Goal: Task Accomplishment & Management: Manage account settings

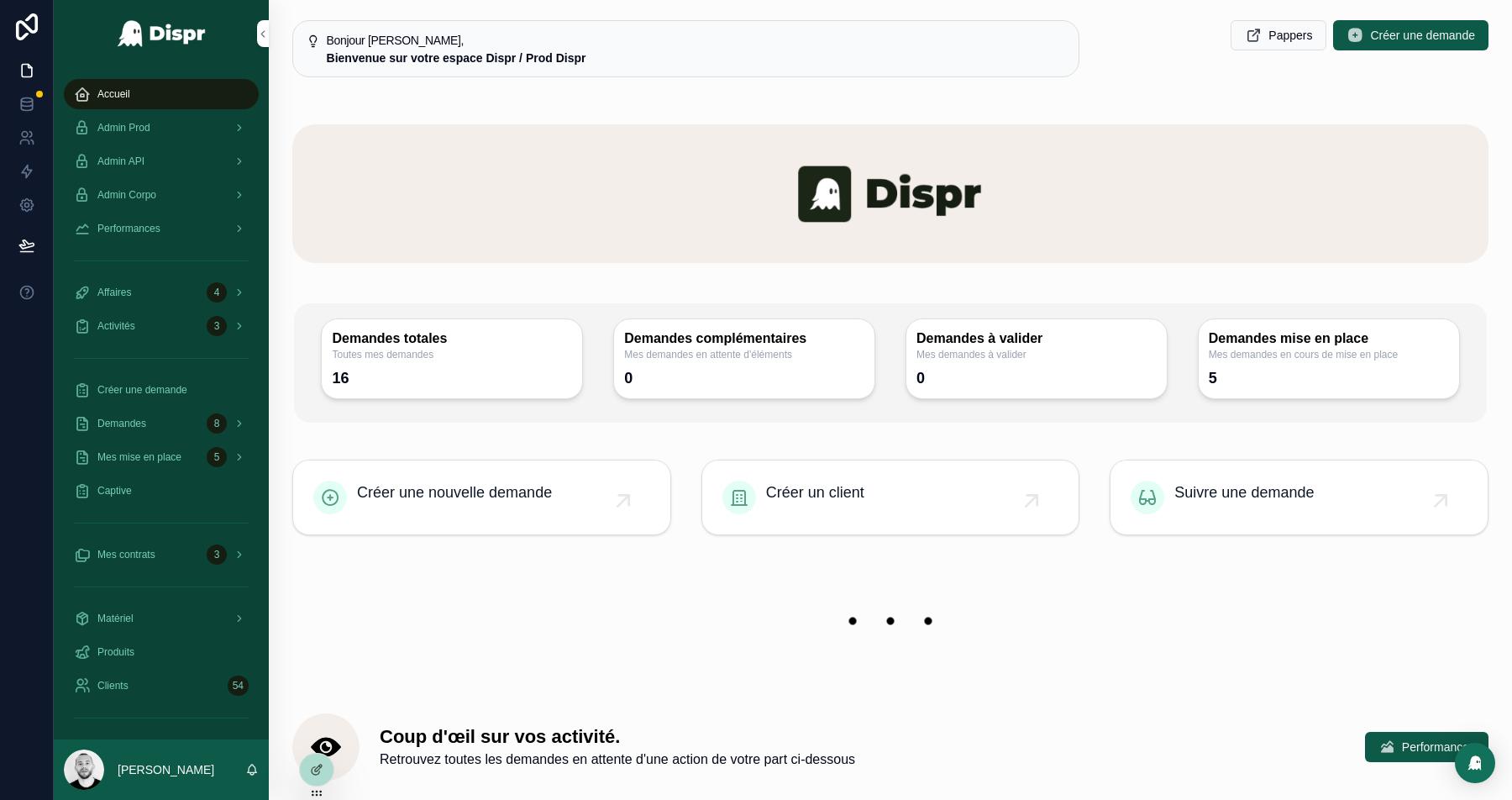
click at [148, 127] on span "Admin Prod" at bounding box center [124, 127] width 53 height 13
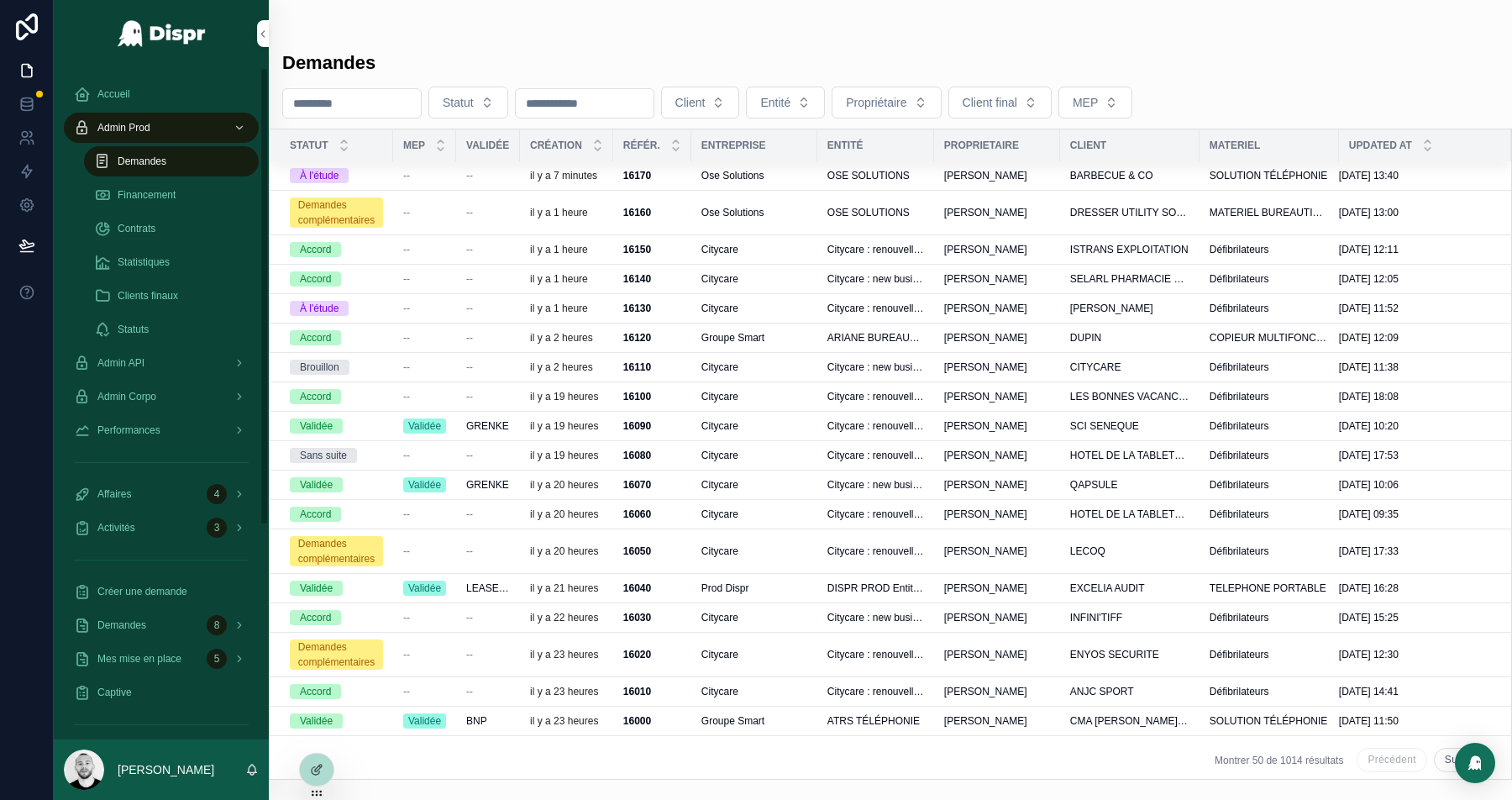
click at [17, 20] on icon at bounding box center [26, 26] width 33 height 27
click at [452, 345] on td "--" at bounding box center [425, 337] width 63 height 29
click at [437, 344] on div "--" at bounding box center [425, 337] width 43 height 13
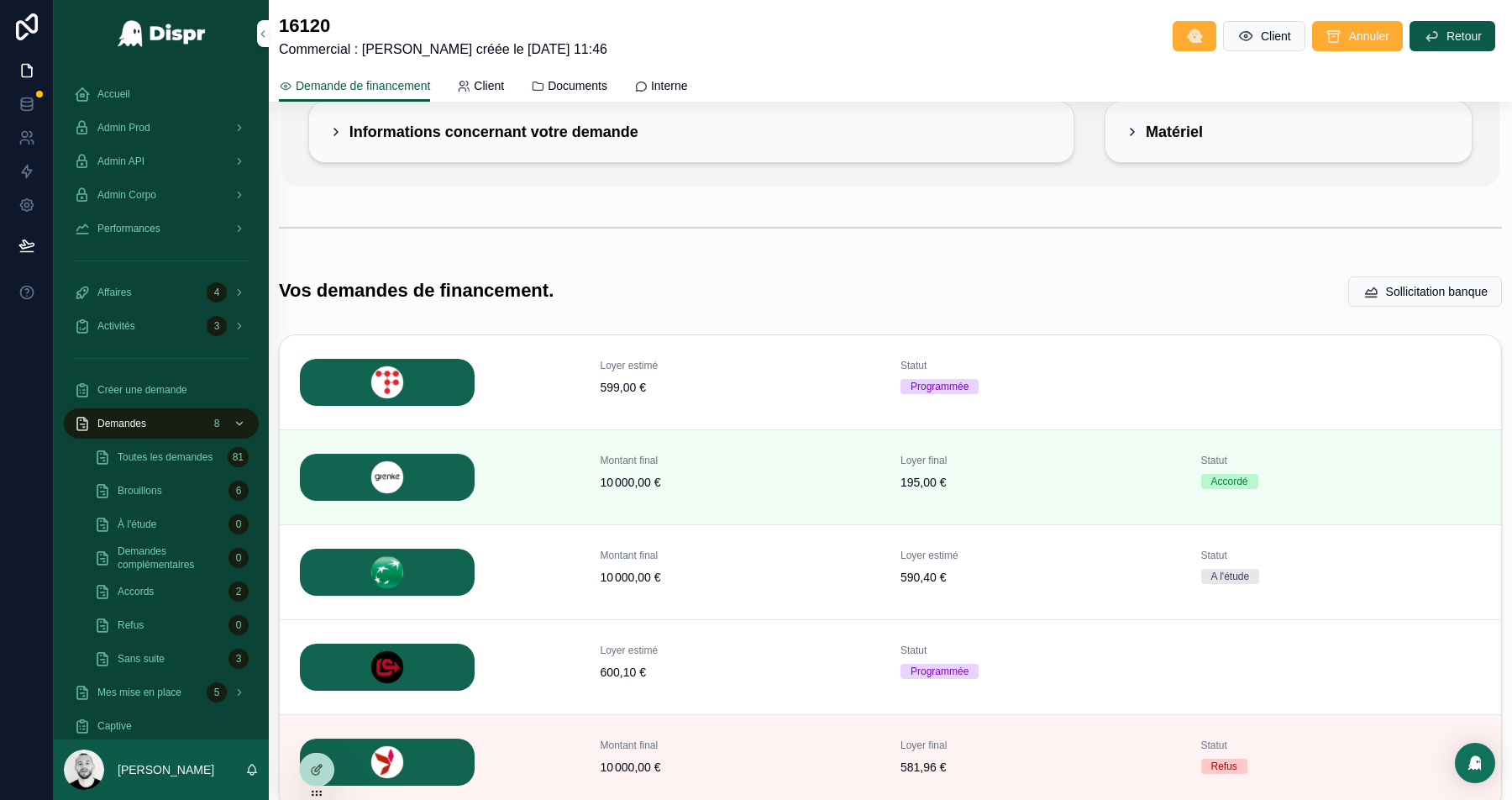
scroll to position [282, 0]
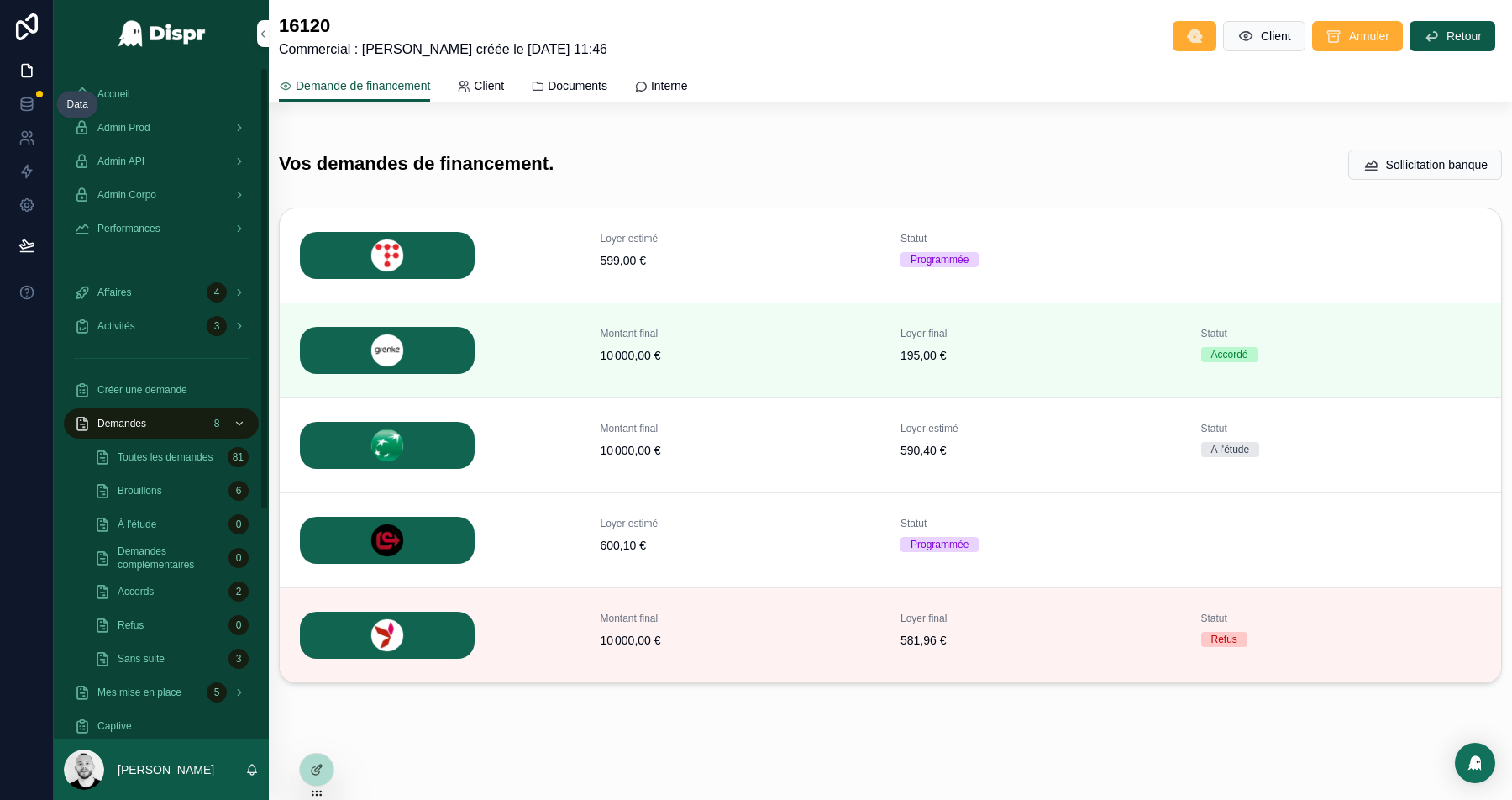
click at [27, 100] on icon at bounding box center [26, 104] width 17 height 17
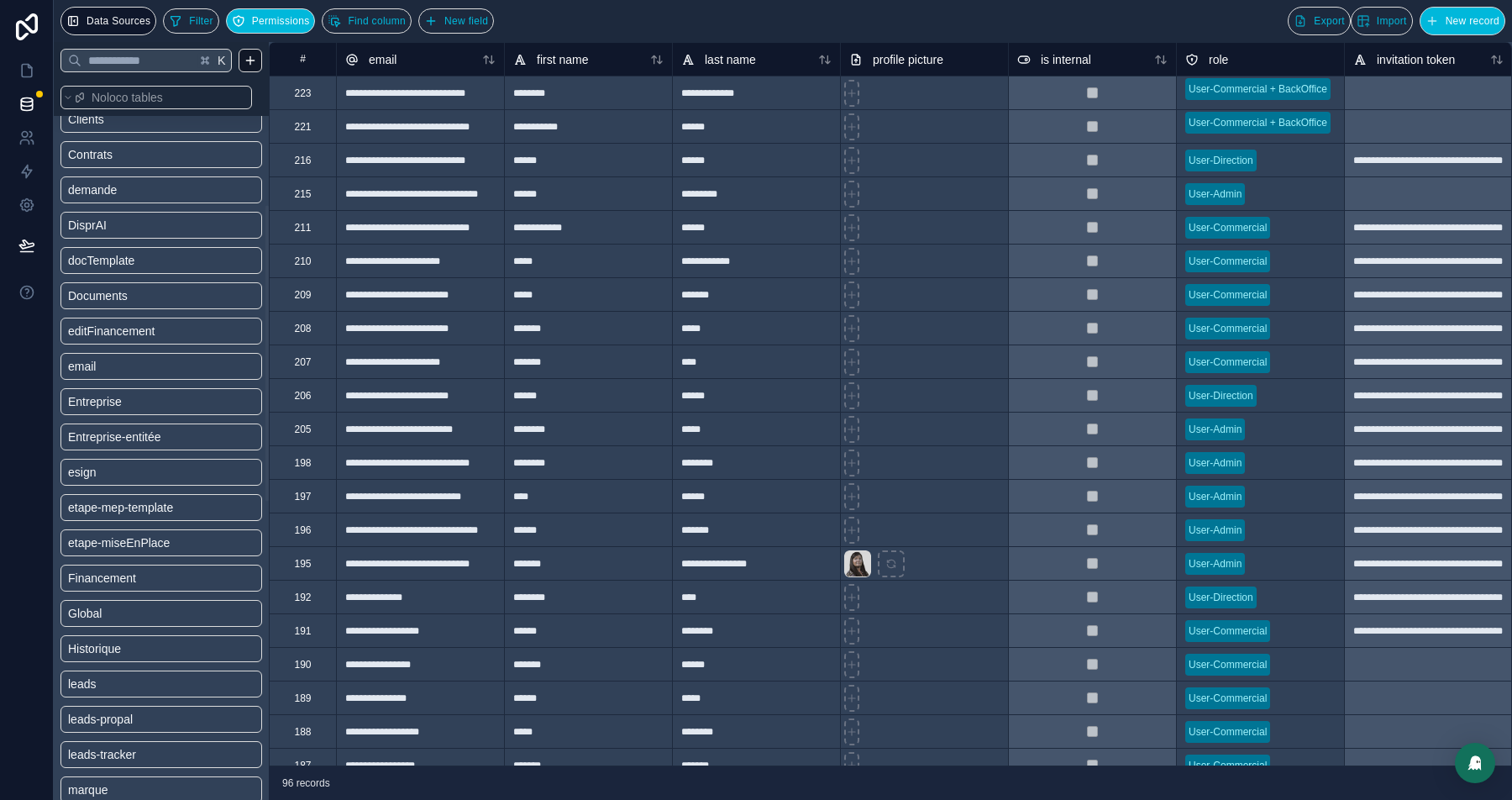
scroll to position [311, 0]
click at [135, 565] on span "Financement" at bounding box center [101, 569] width 68 height 17
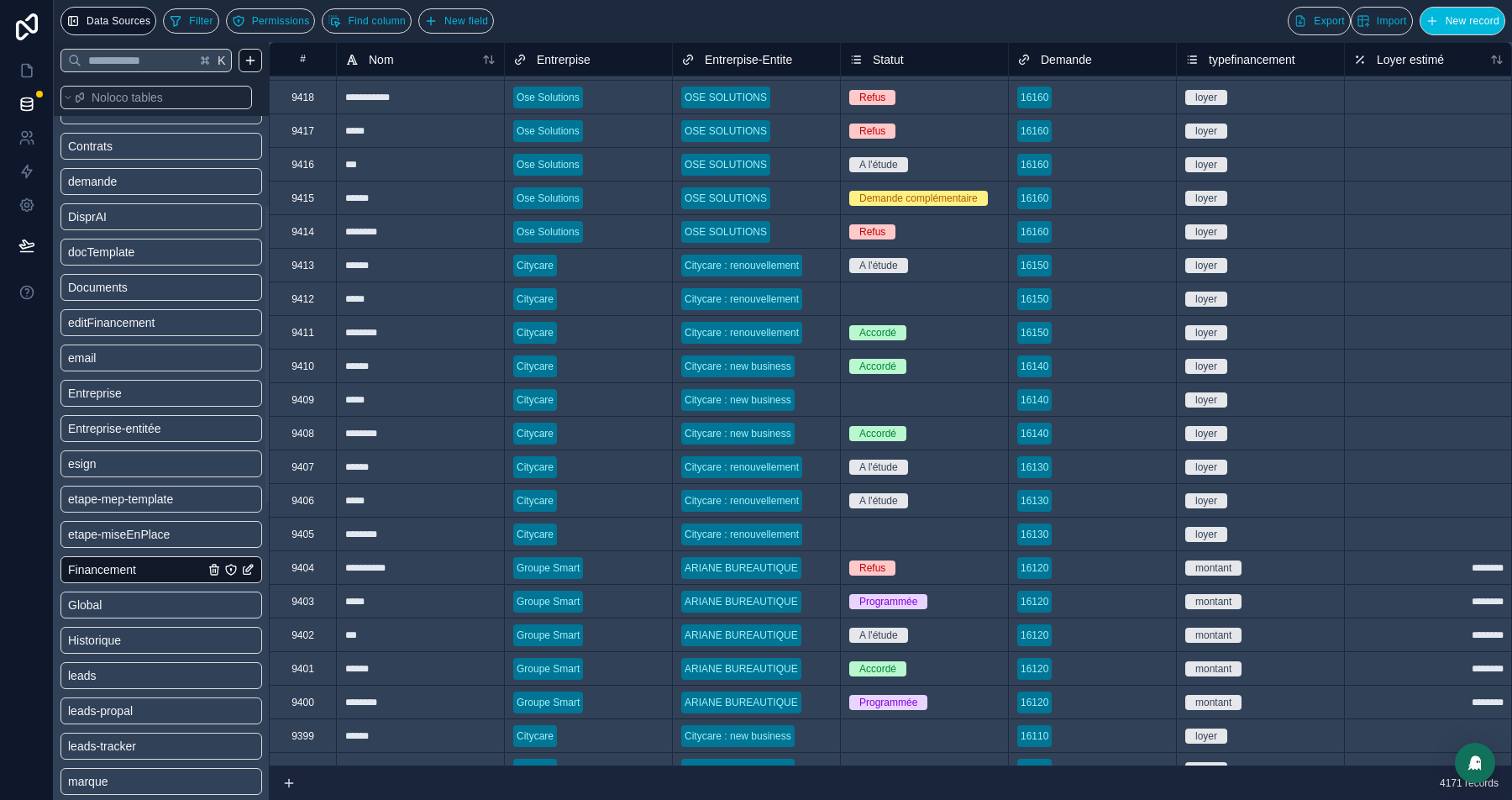
scroll to position [250, 0]
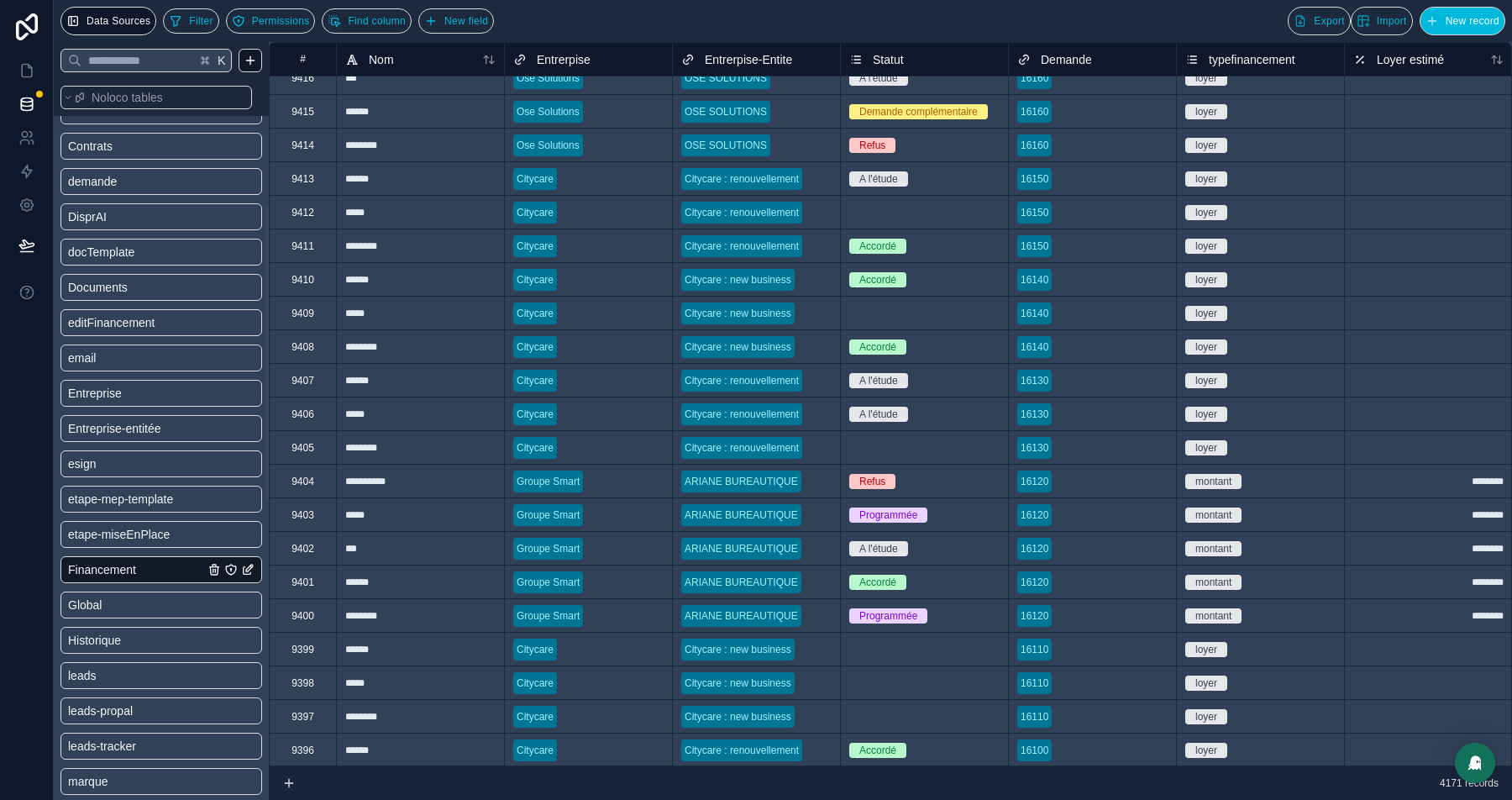
click at [911, 523] on div "Programmée" at bounding box center [924, 514] width 167 height 33
click at [928, 612] on span "Programmée" at bounding box center [888, 615] width 78 height 15
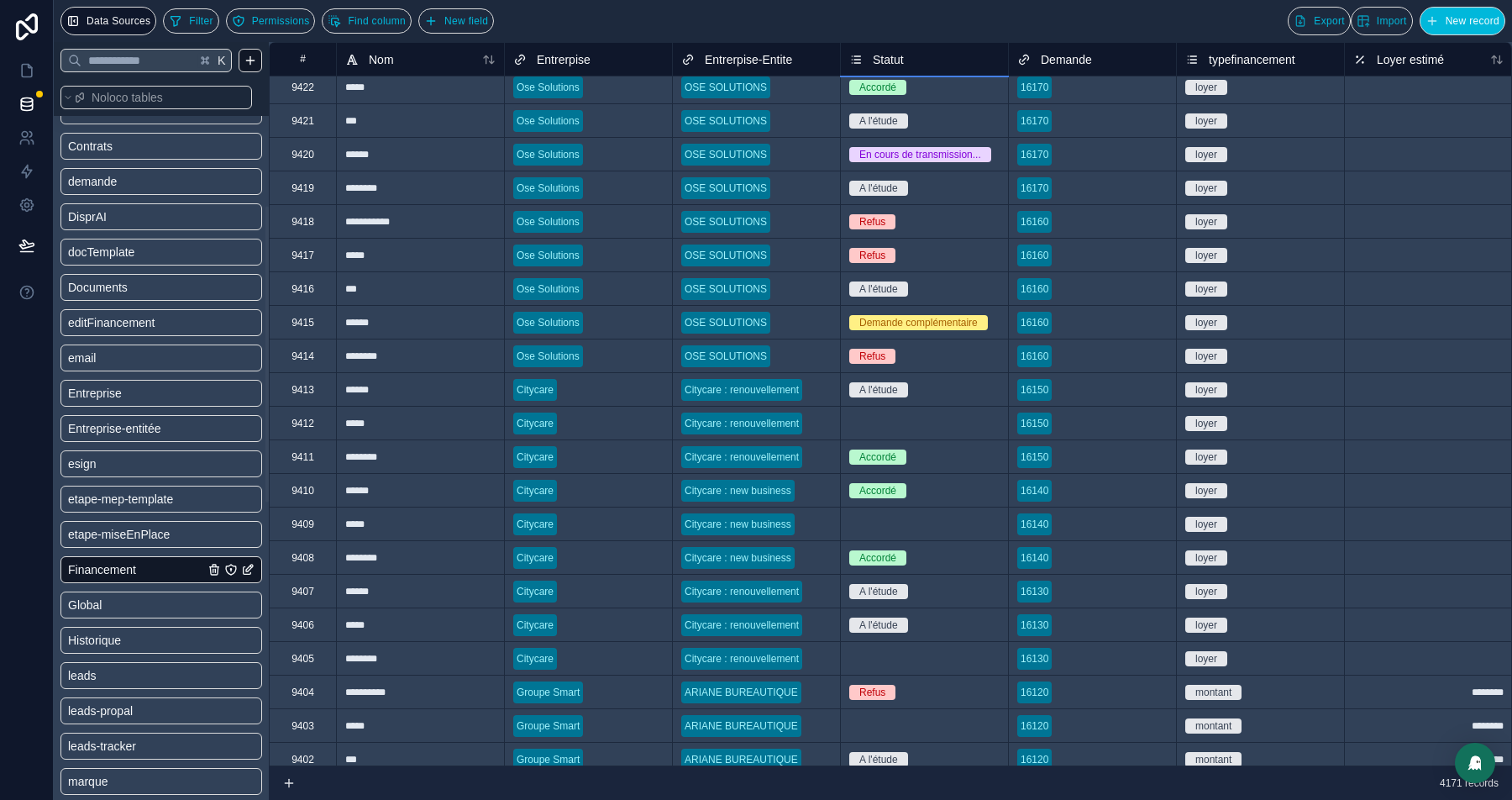
scroll to position [0, 0]
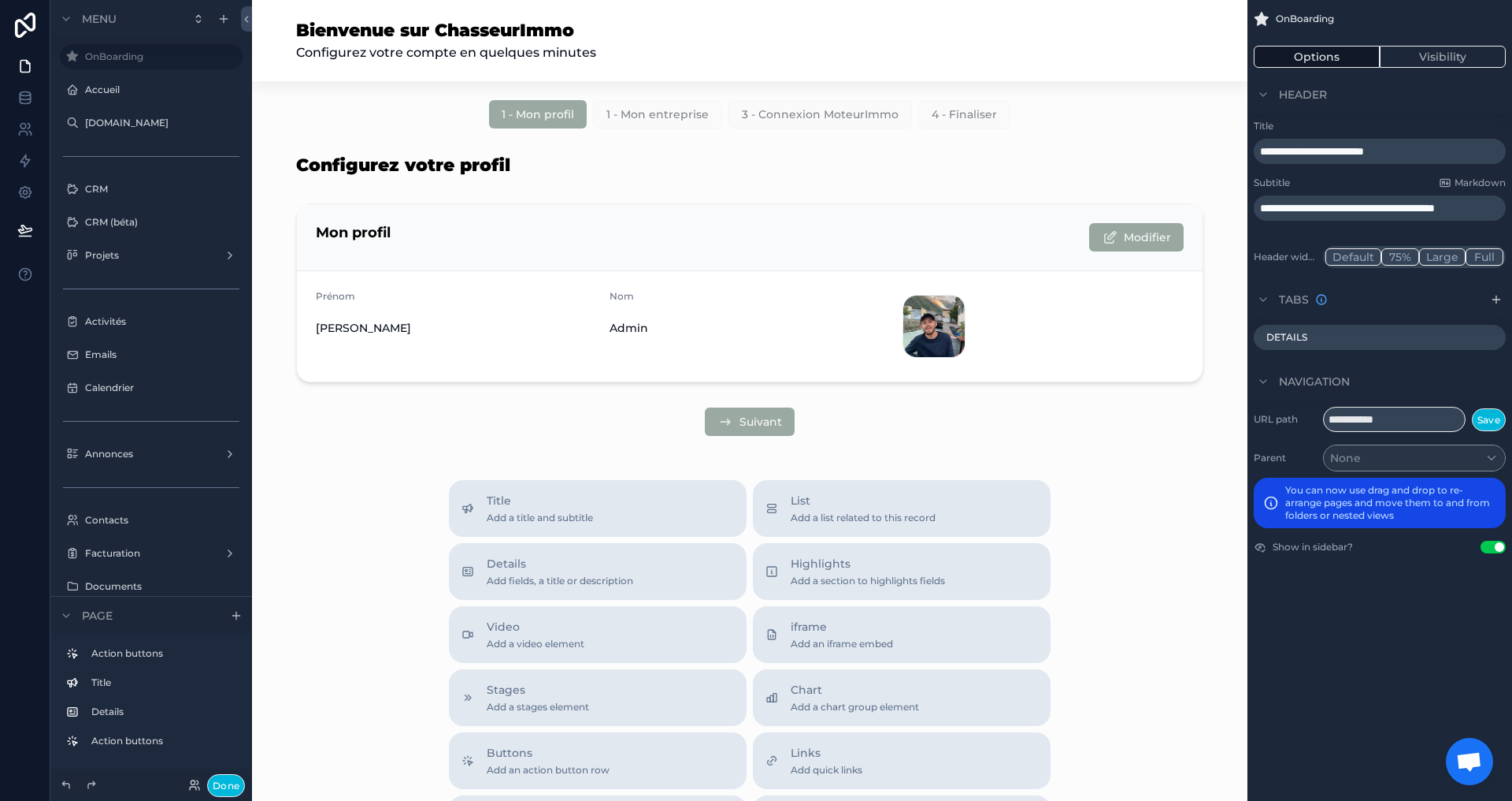
click at [231, 788] on button "Done" at bounding box center [226, 785] width 38 height 23
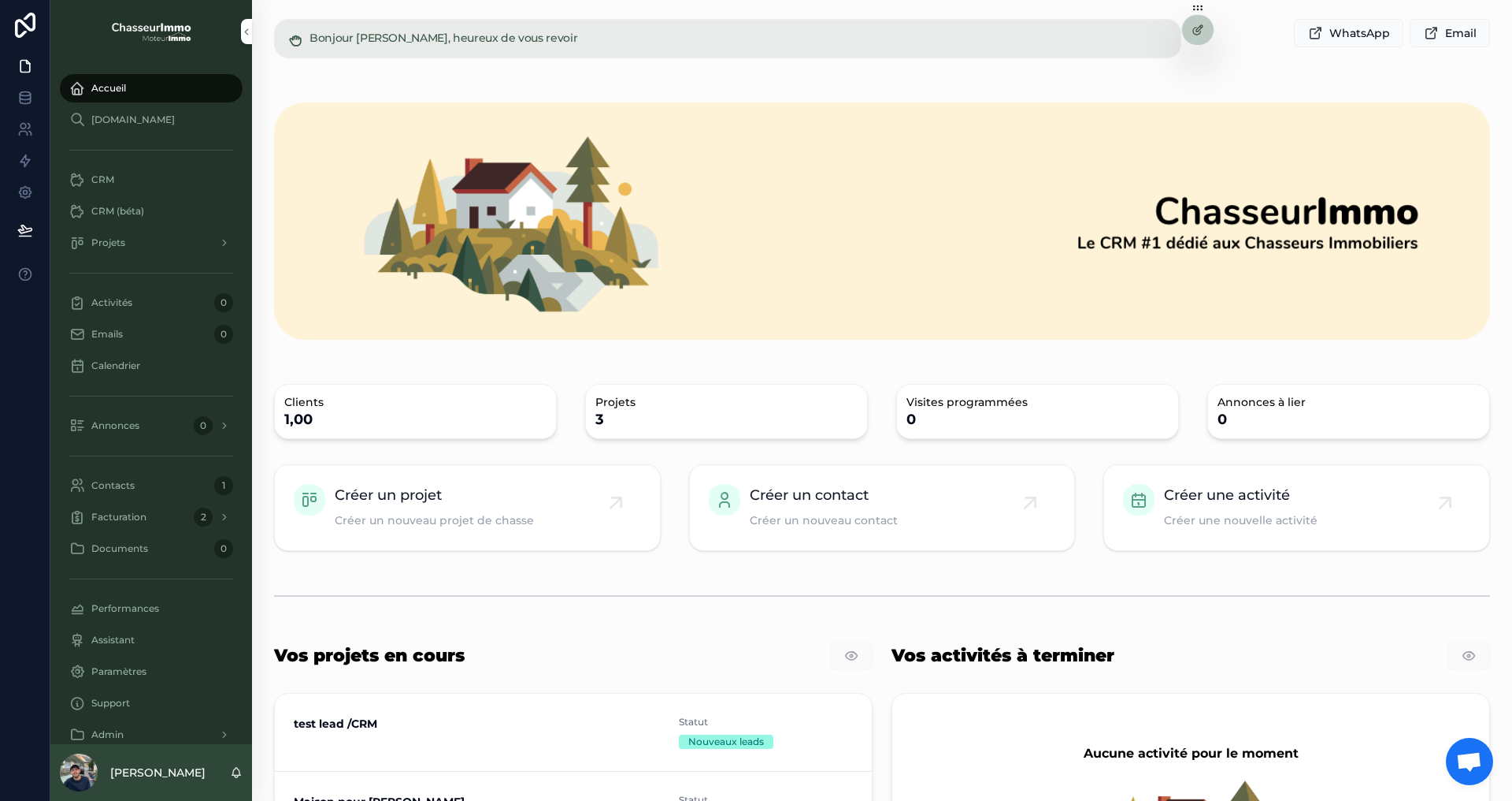
click at [127, 607] on div "Performances" at bounding box center [151, 608] width 164 height 26
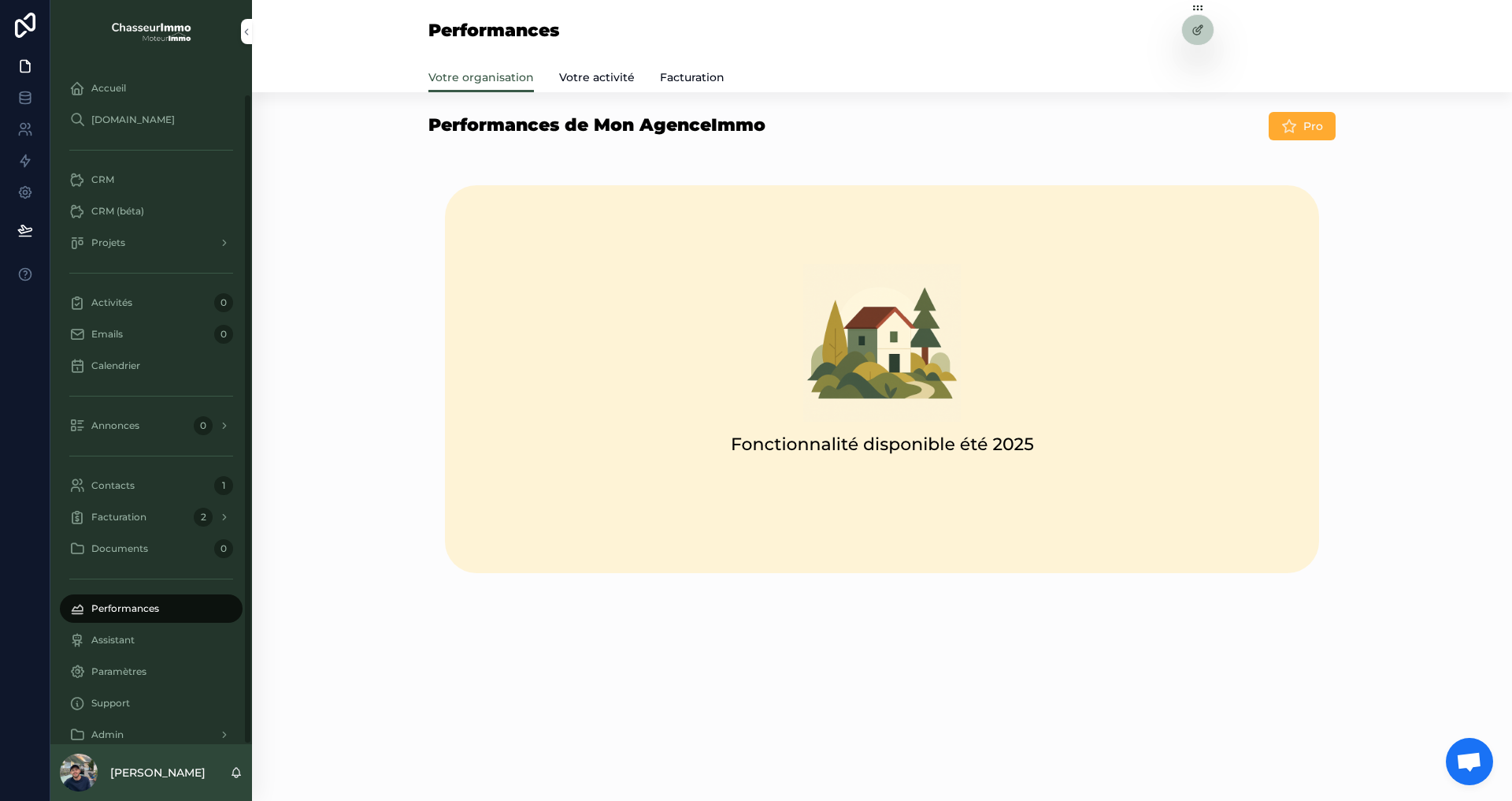
scroll to position [31, 0]
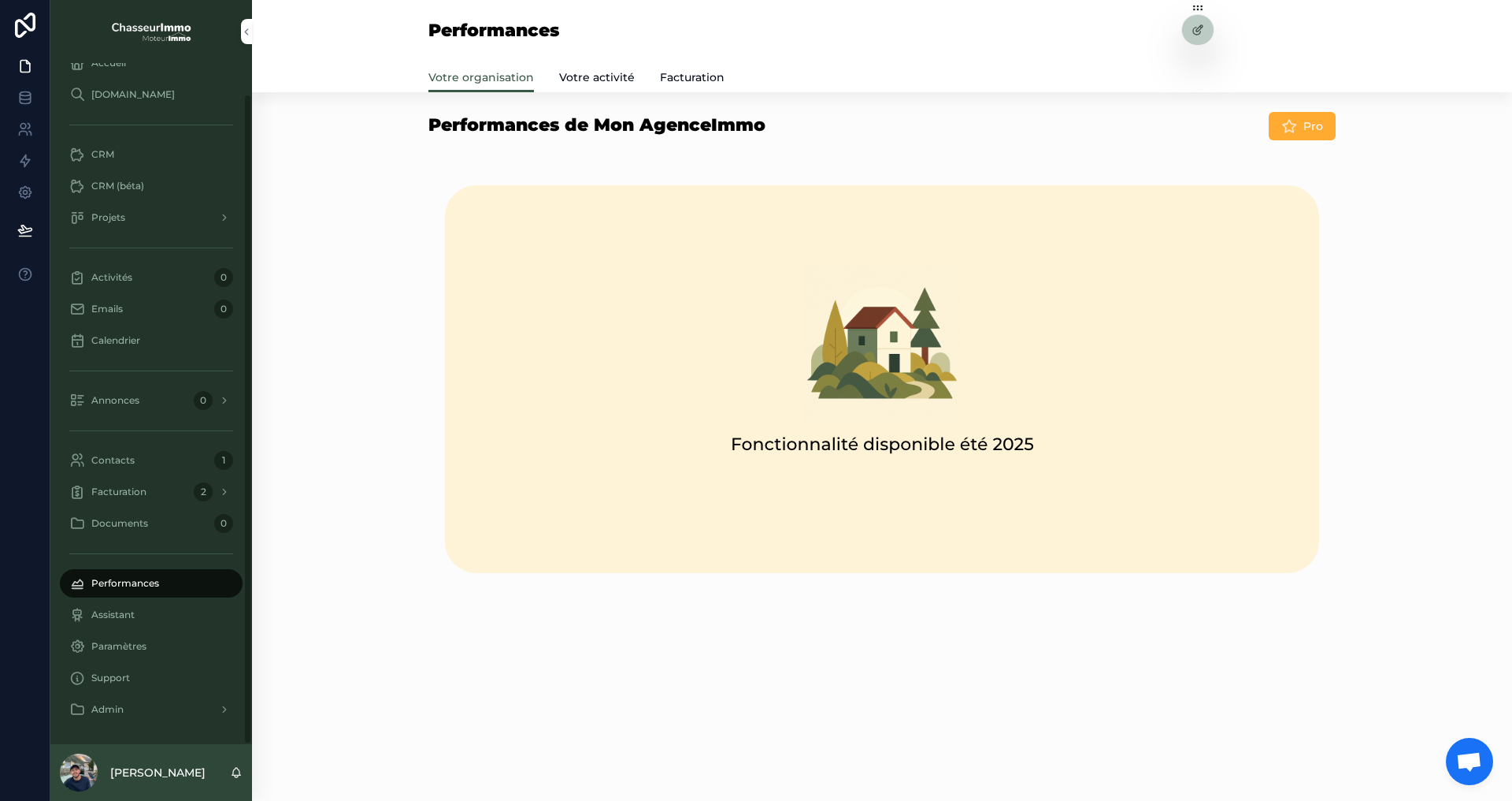
click at [117, 708] on span "Admin" at bounding box center [107, 708] width 32 height 12
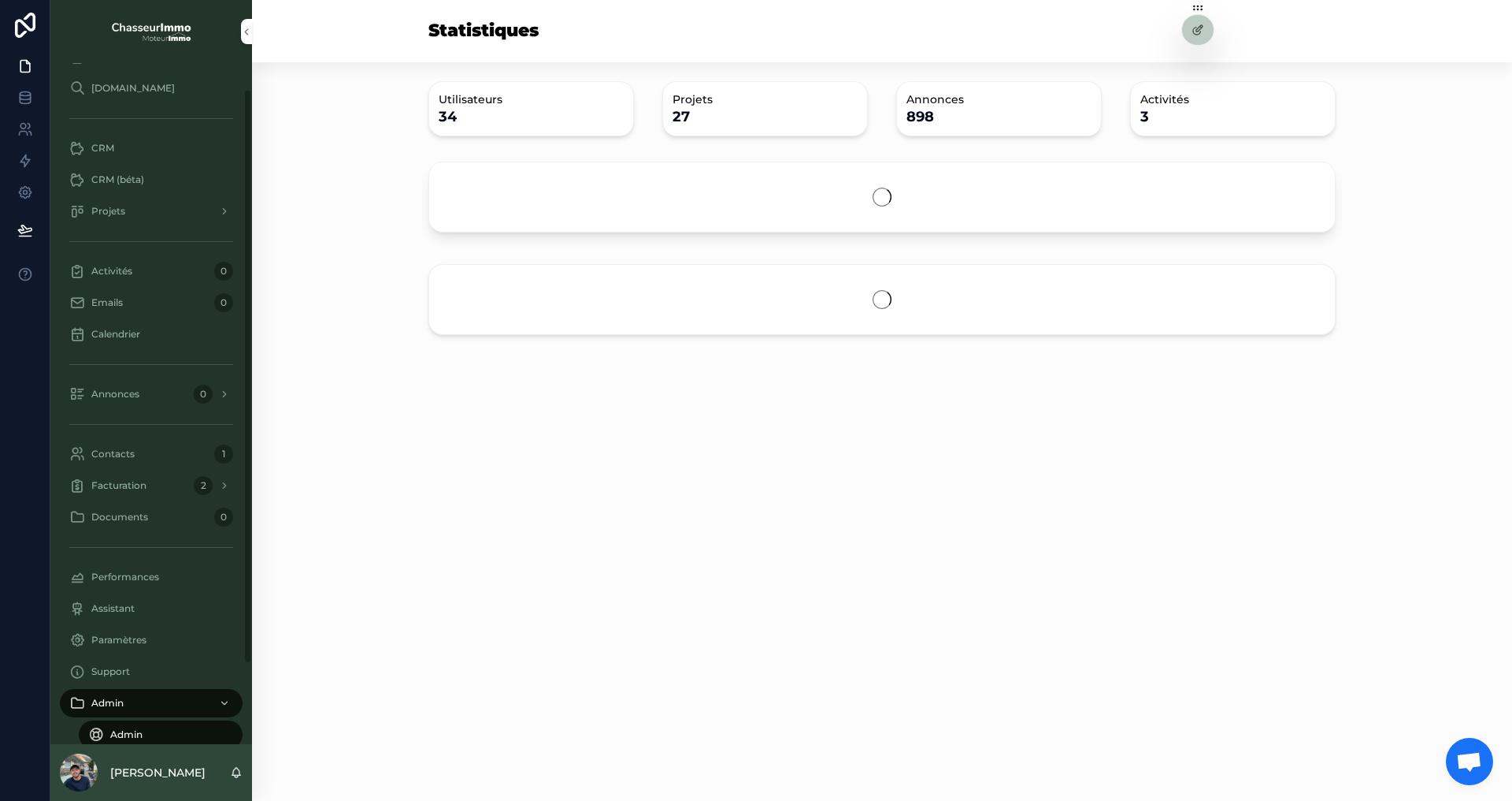
scroll to position [126, 0]
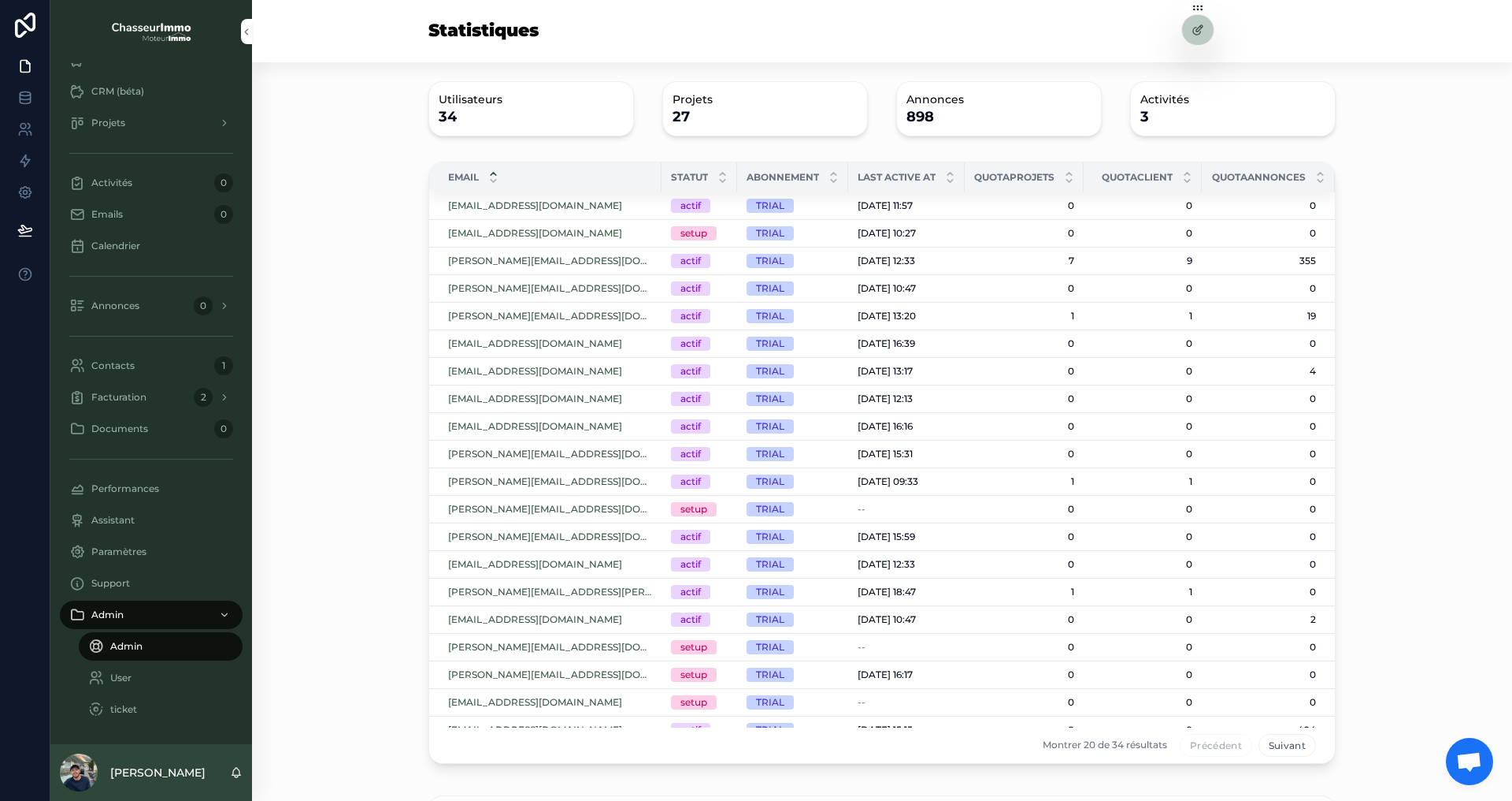
click at [589, 227] on div "amandine@mecaza.fr" at bounding box center [549, 233] width 204 height 12
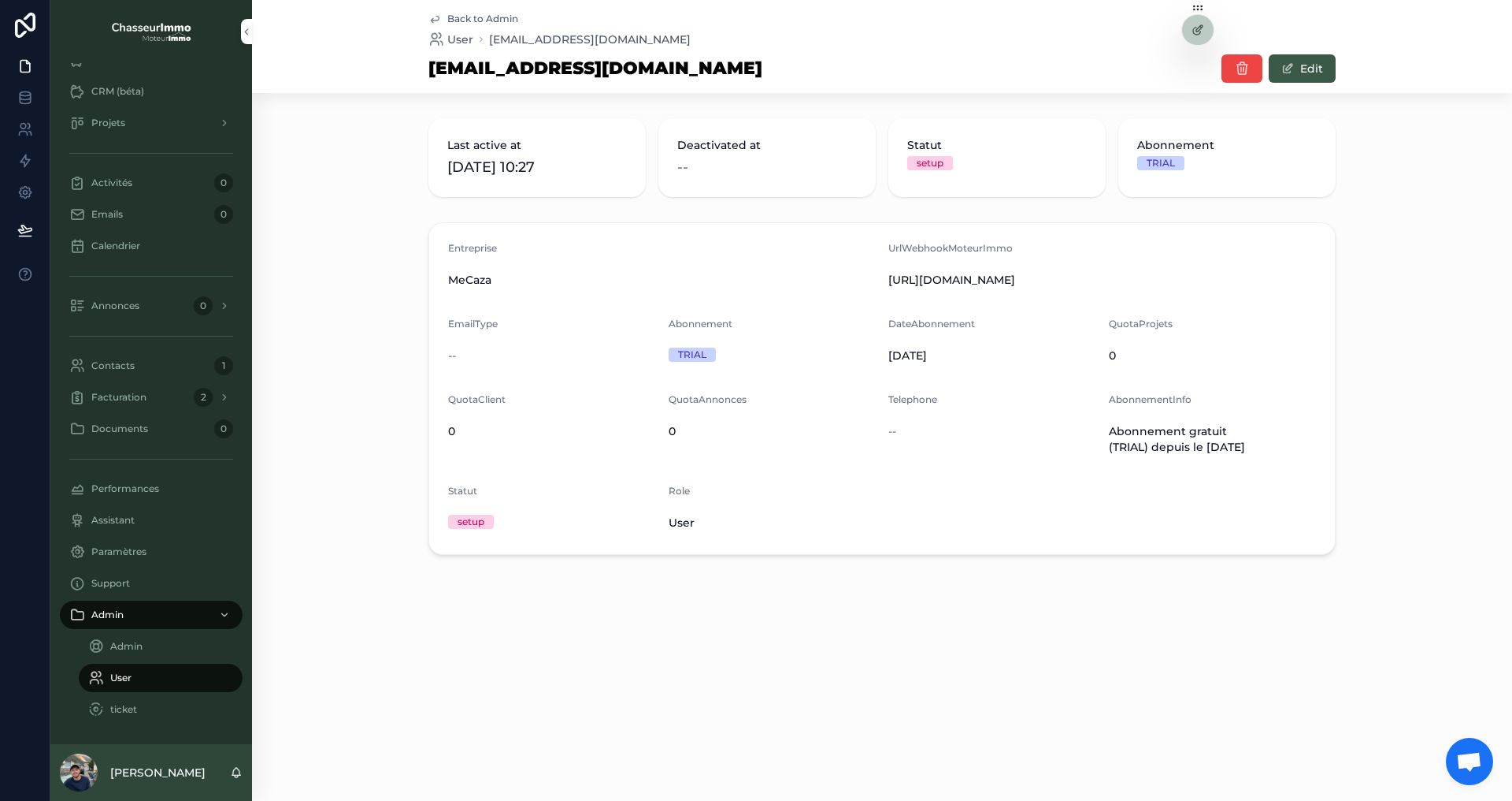
click at [918, 575] on div "Back to Admin User amandine@mecaza.fr amandine@mecaza.fr Edit Last active at 03…" at bounding box center [882, 331] width 1260 height 662
click at [27, 143] on link at bounding box center [25, 129] width 50 height 31
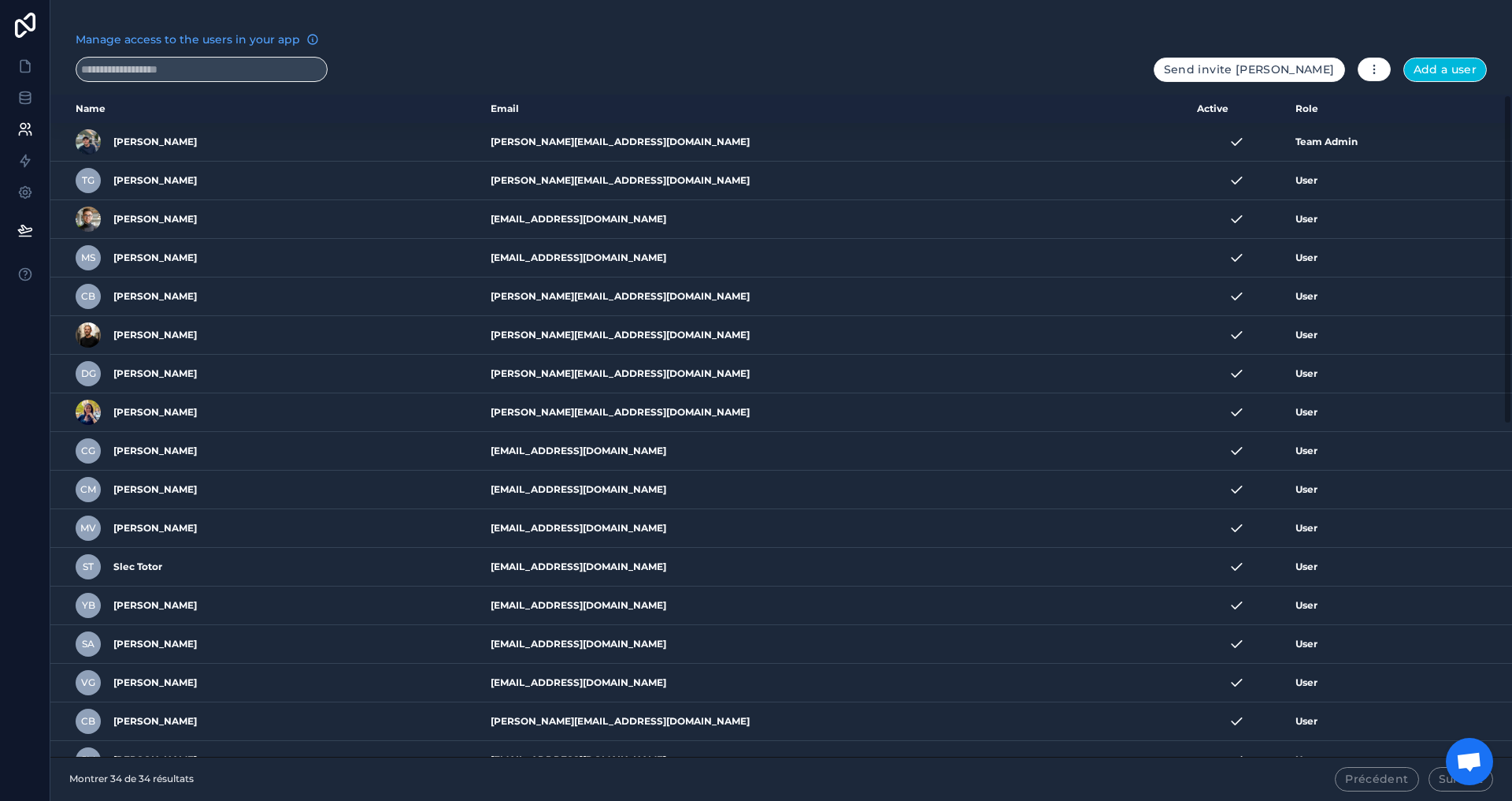
click at [175, 75] on input "text" at bounding box center [202, 69] width 252 height 26
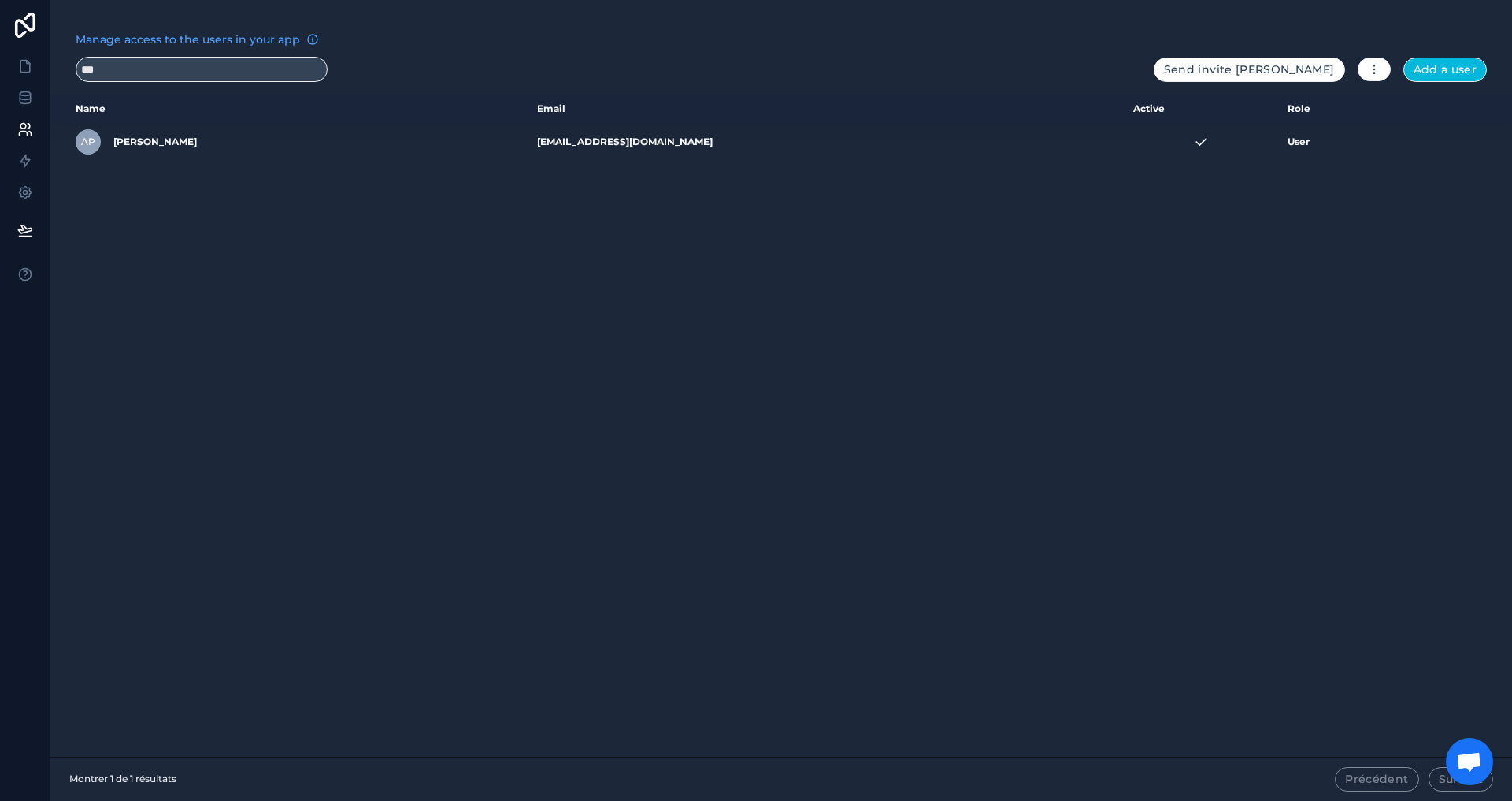
type input "***"
click at [0, 0] on icon "scrollable content" at bounding box center [0, 0] width 0 height 0
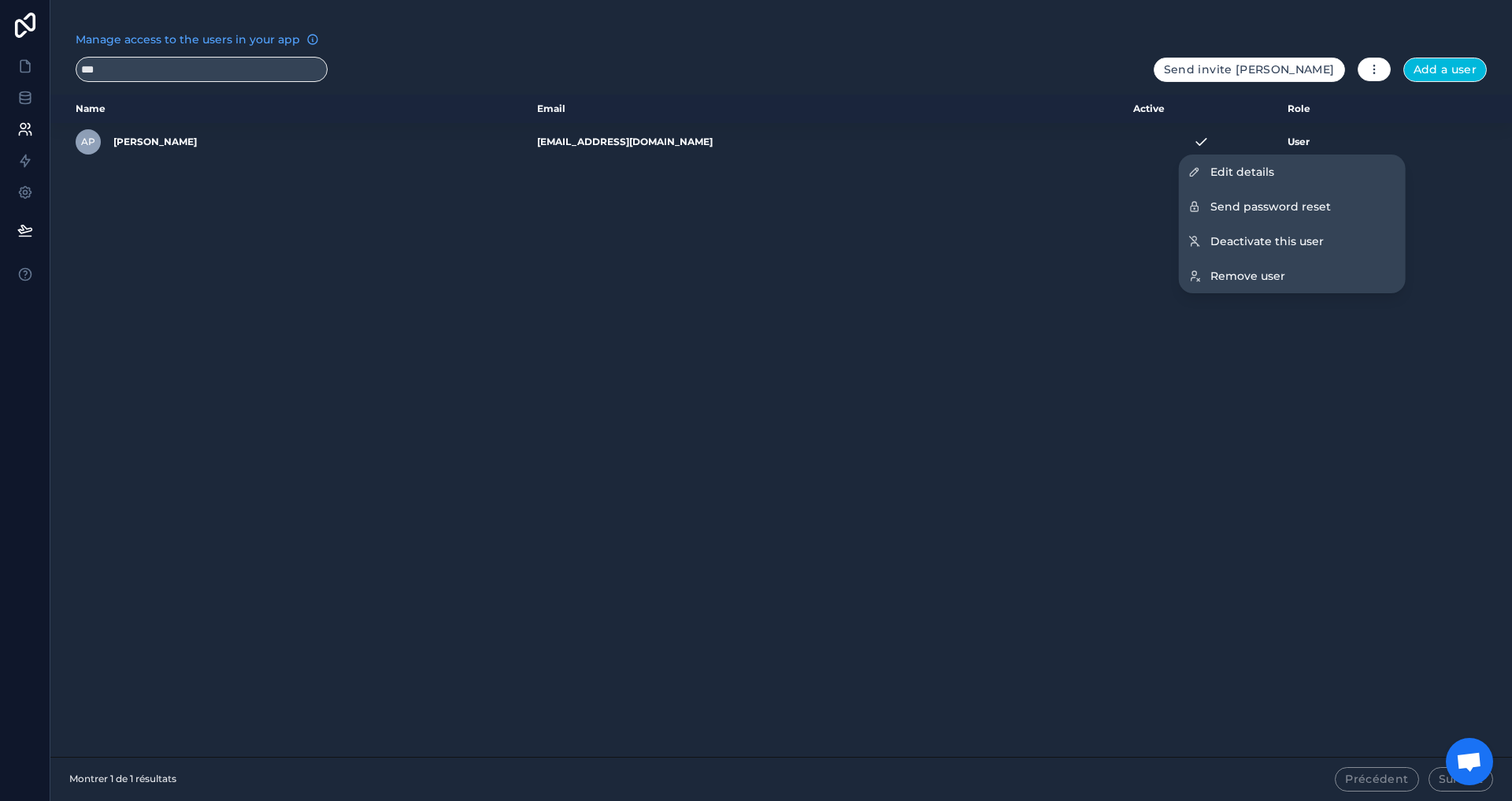
click at [1305, 205] on span "Send password reset" at bounding box center [1271, 206] width 121 height 16
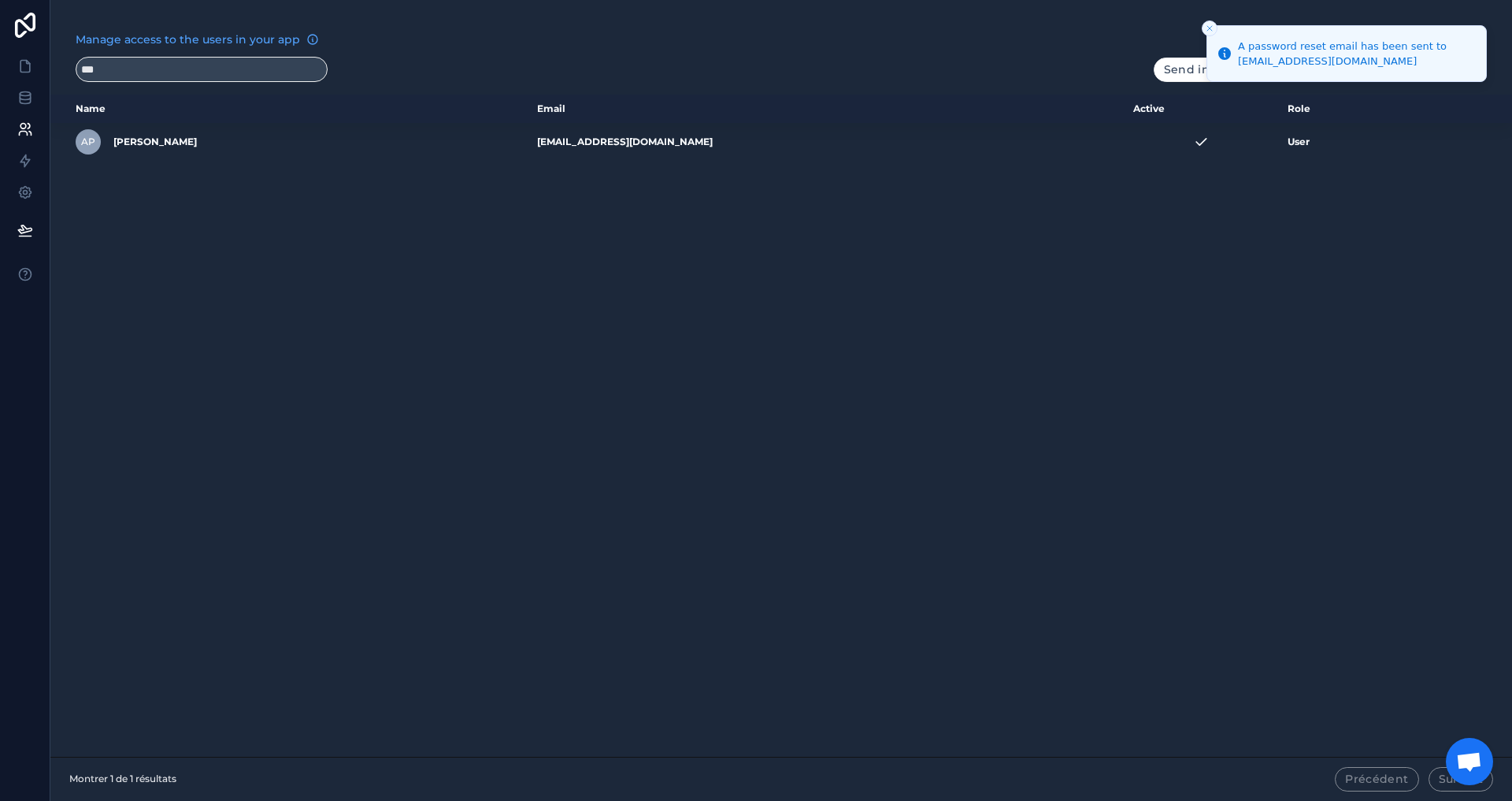
click at [1210, 26] on icon "Close toast" at bounding box center [1210, 28] width 9 height 9
